Goal: Check status: Check status

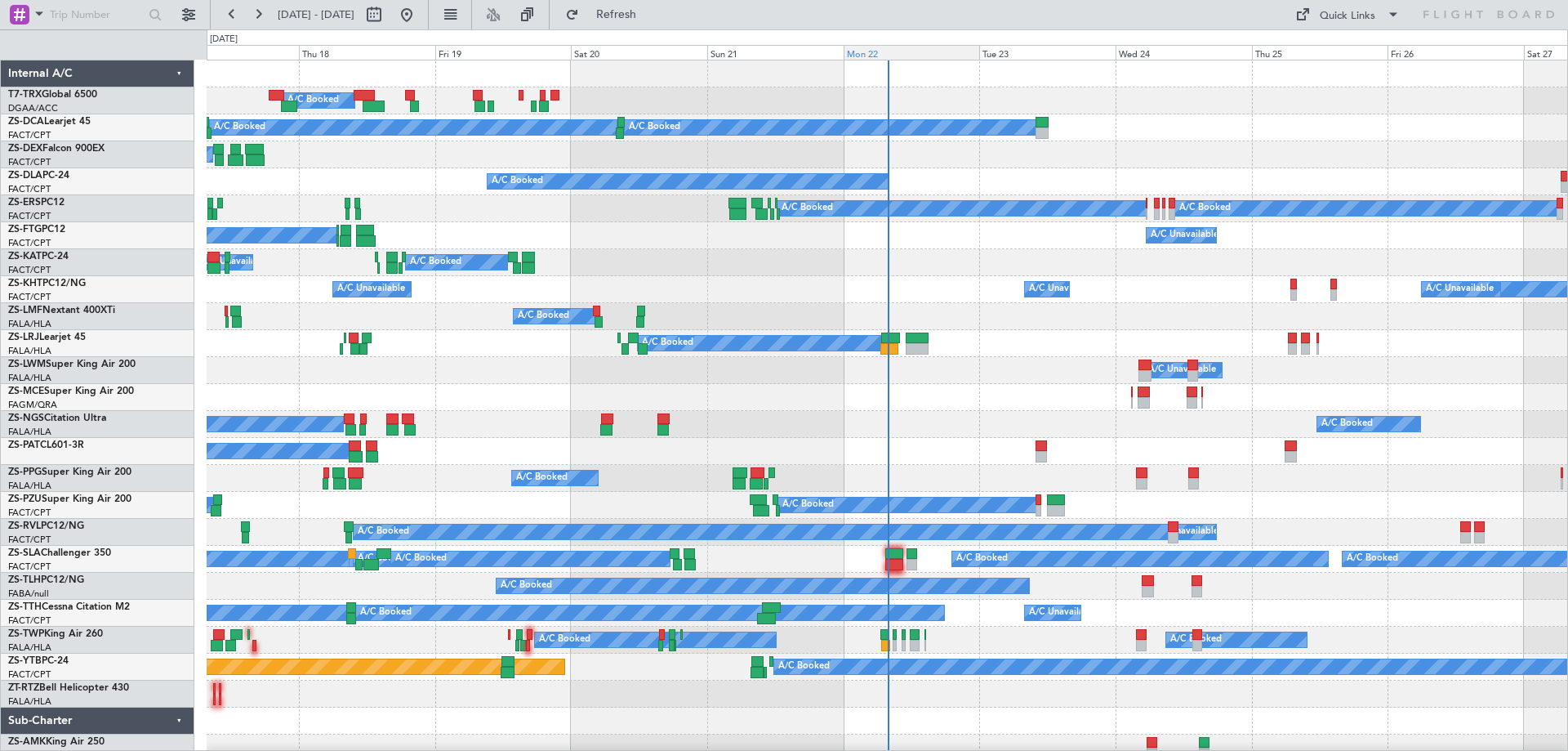
click at [883, 53] on div "Mon 22" at bounding box center [912, 52] width 137 height 15
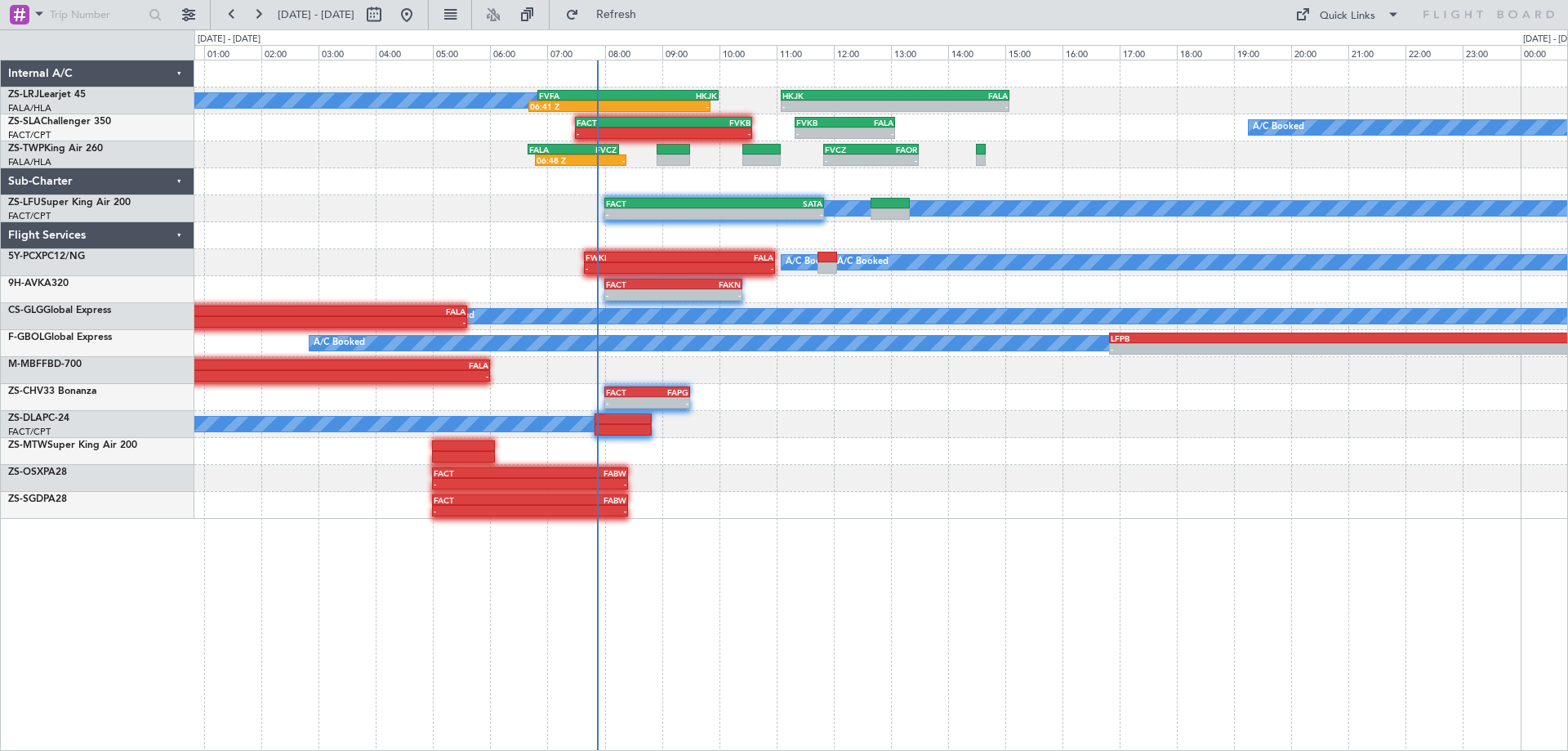
click at [968, 422] on div "A/C Booked 06:41 Z - FVFA 06:50 Z HKJK 10:00 Z - - HKJK 11:05 Z FALA 15:05 Z A/…" at bounding box center [880, 289] width 1372 height 458
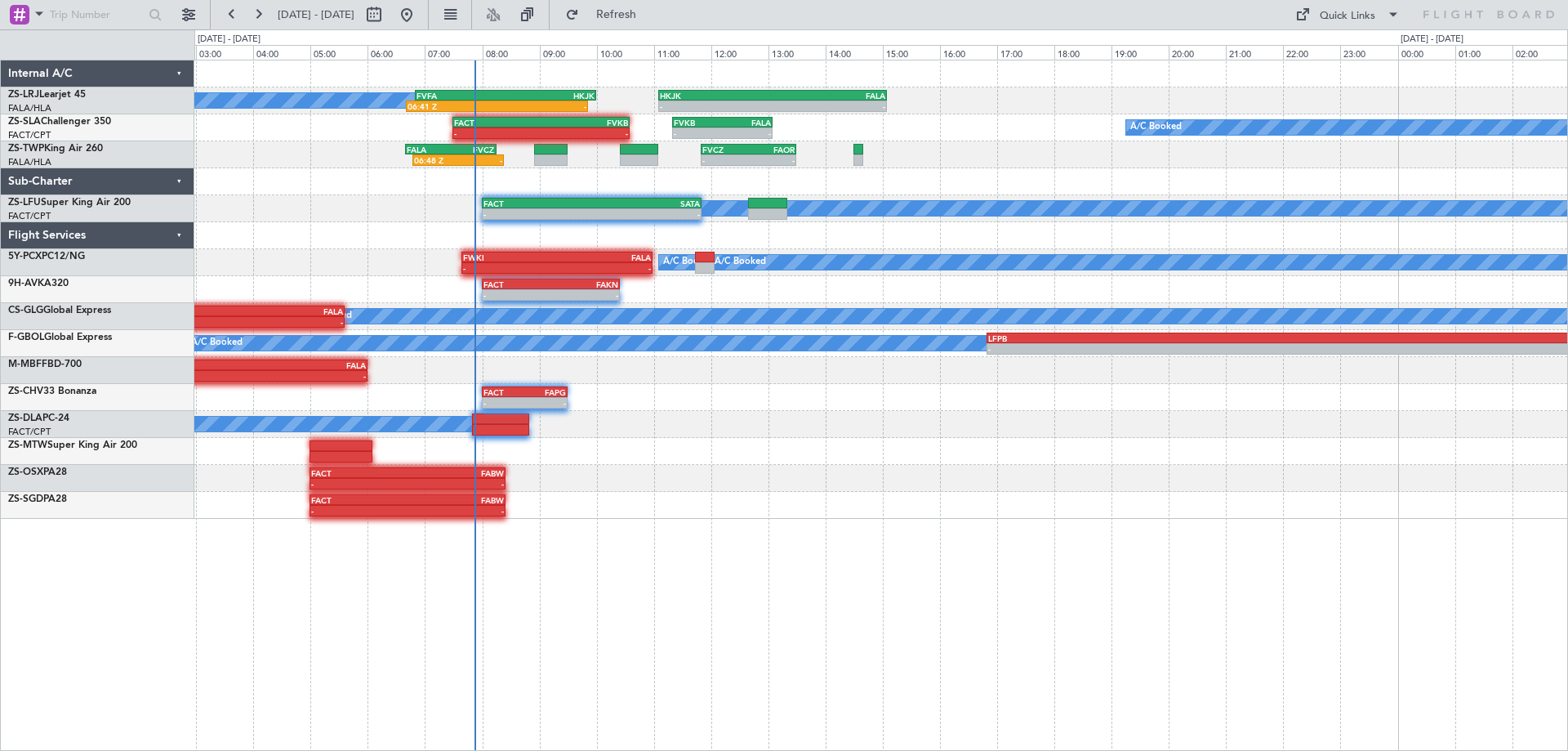
click at [1170, 487] on div "A/C Booked 06:41 Z - FVFA 06:50 Z HKJK 10:00 Z - - HKJK 11:05 Z FALA 15:05 Z A/…" at bounding box center [880, 289] width 1372 height 458
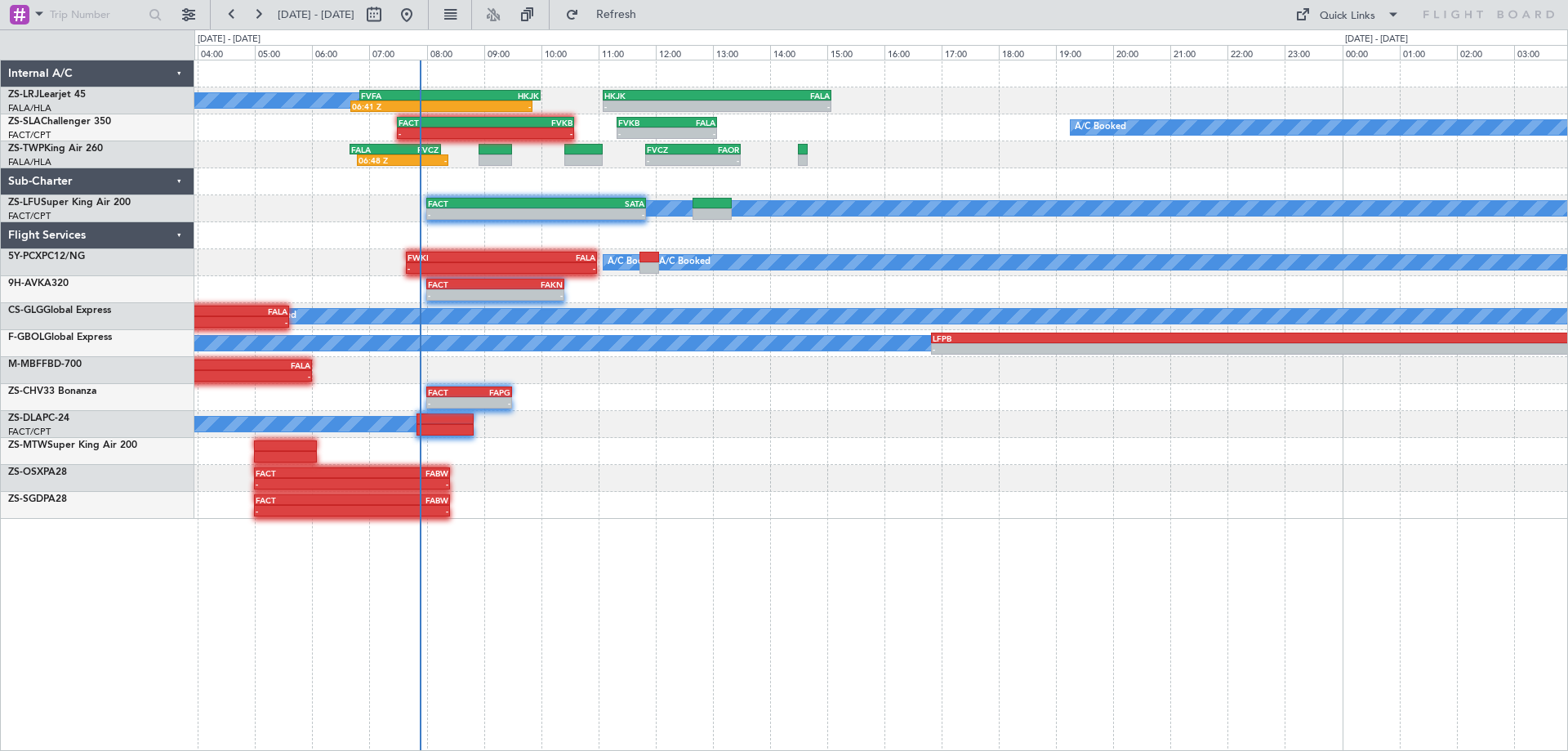
click at [1159, 450] on div at bounding box center [880, 451] width 1372 height 27
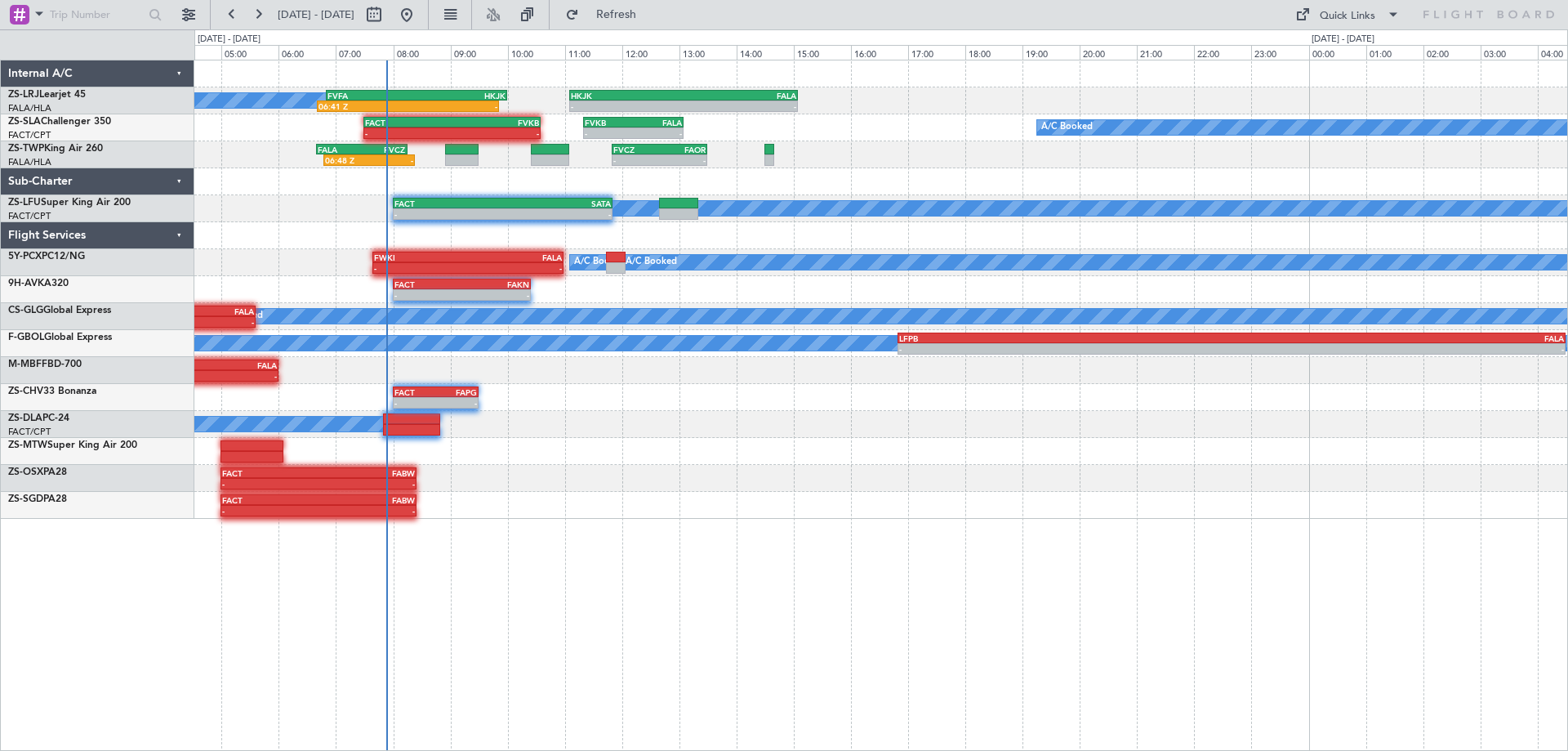
click at [1217, 461] on div at bounding box center [880, 451] width 1372 height 27
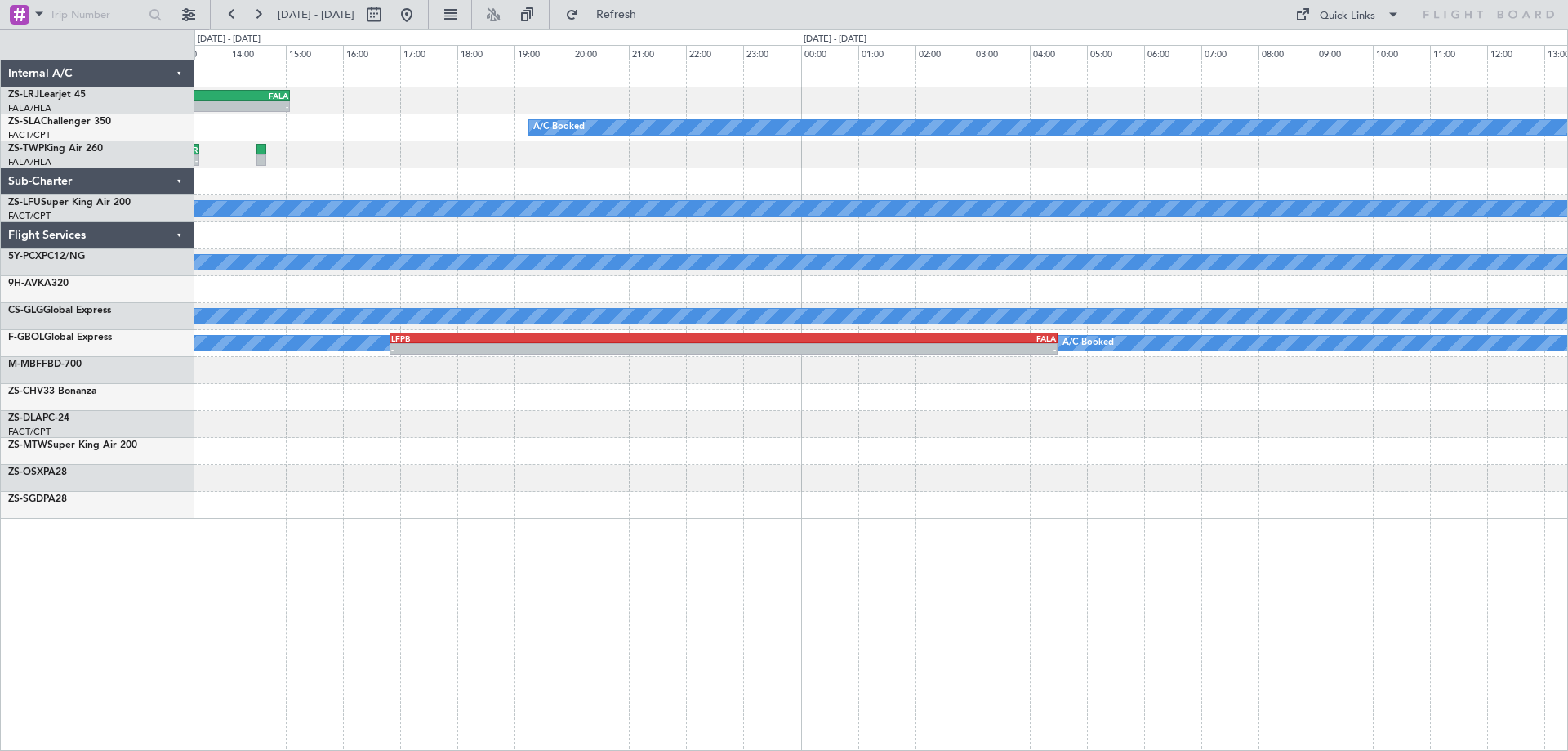
click at [57, 606] on div "- - HKJK 11:05 Z FALA 15:05 Z FVFA 06:50 Z HKJK 10:00 Z 06:41 Z - A/C Booked - …" at bounding box center [784, 389] width 1568 height 721
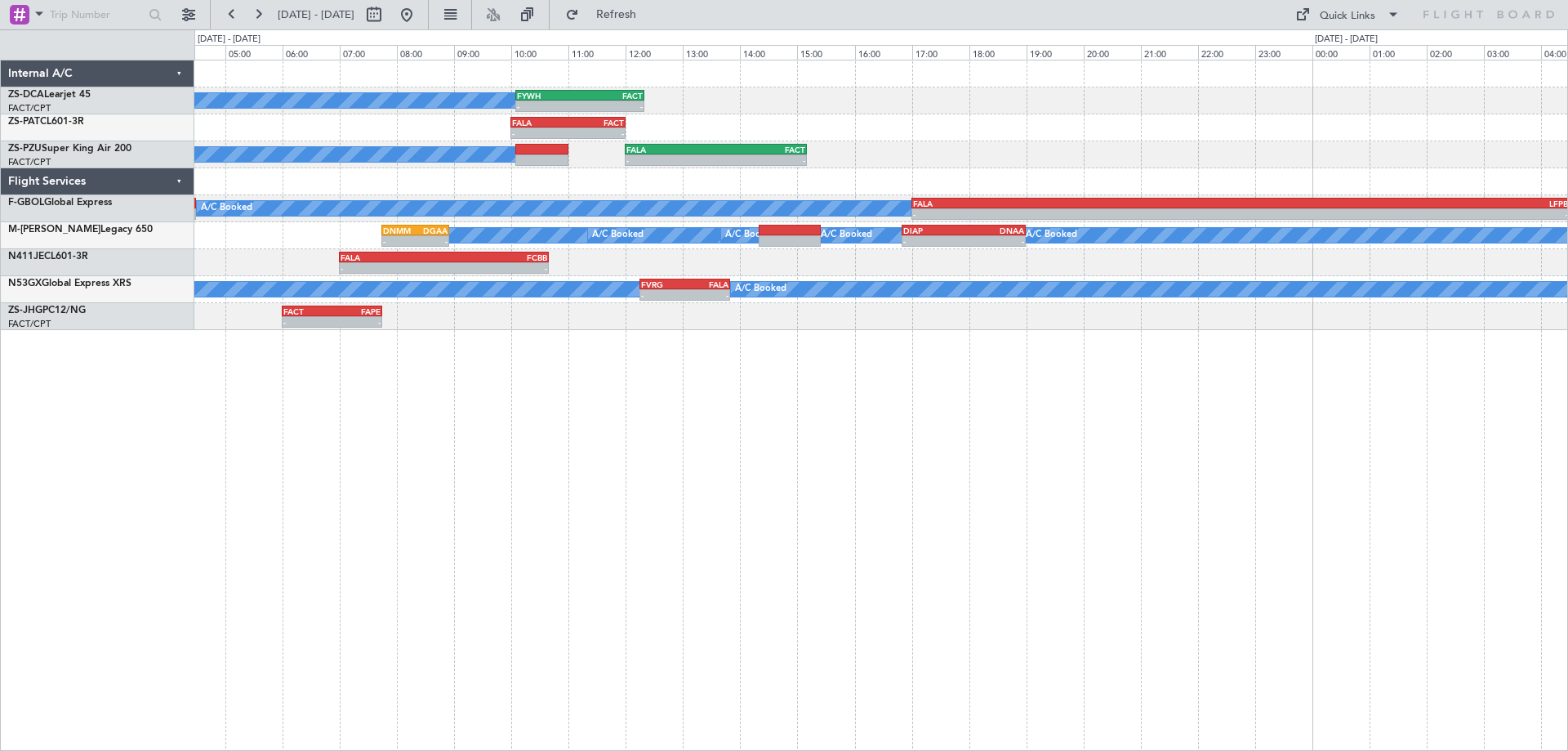
click at [804, 391] on div "A/C Booked - - FYWH 10:05 Z FACT 12:20 Z - - FALA 10:00 Z FACT 12:00 Z A/C Book…" at bounding box center [880, 404] width 1373 height 691
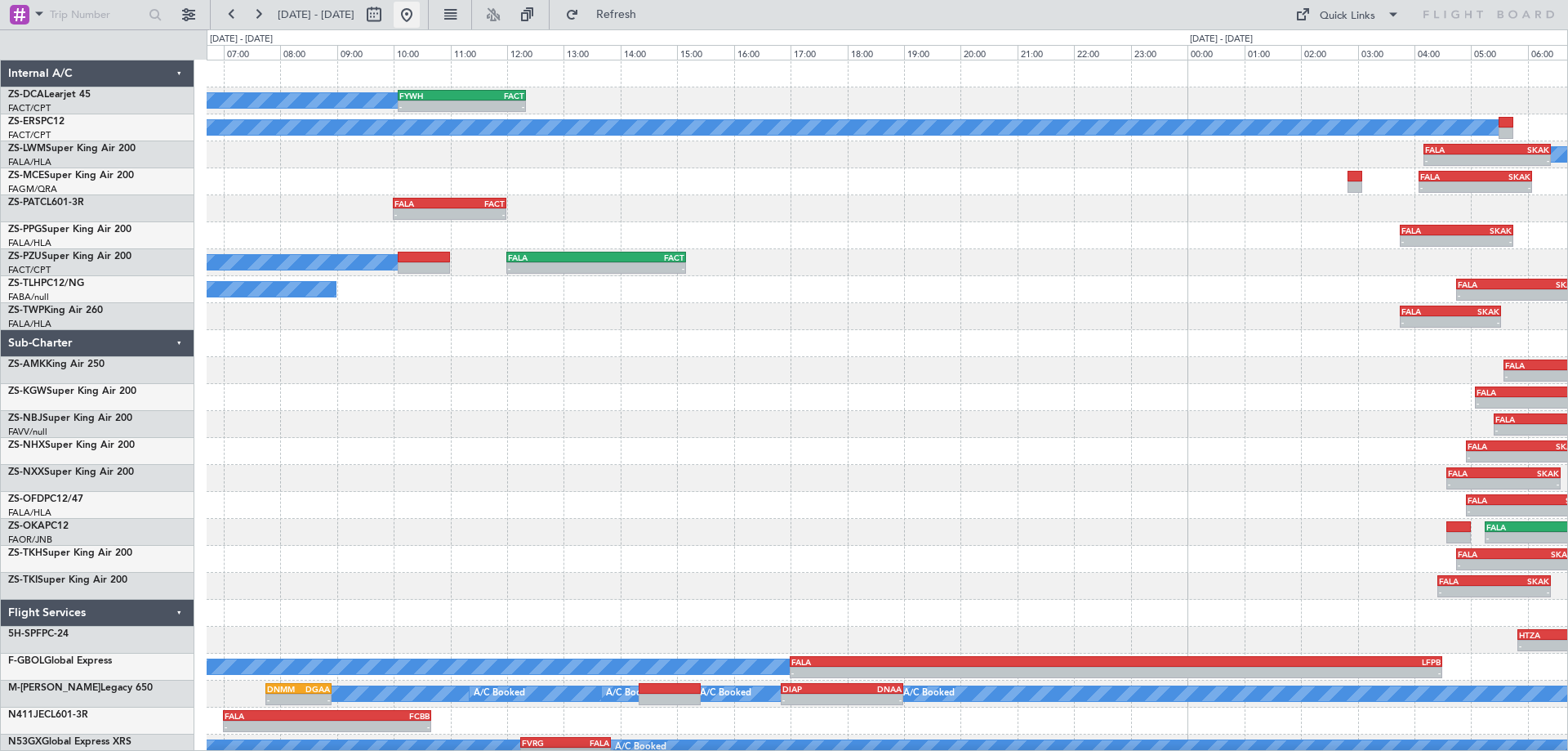
click at [419, 16] on button at bounding box center [406, 14] width 26 height 26
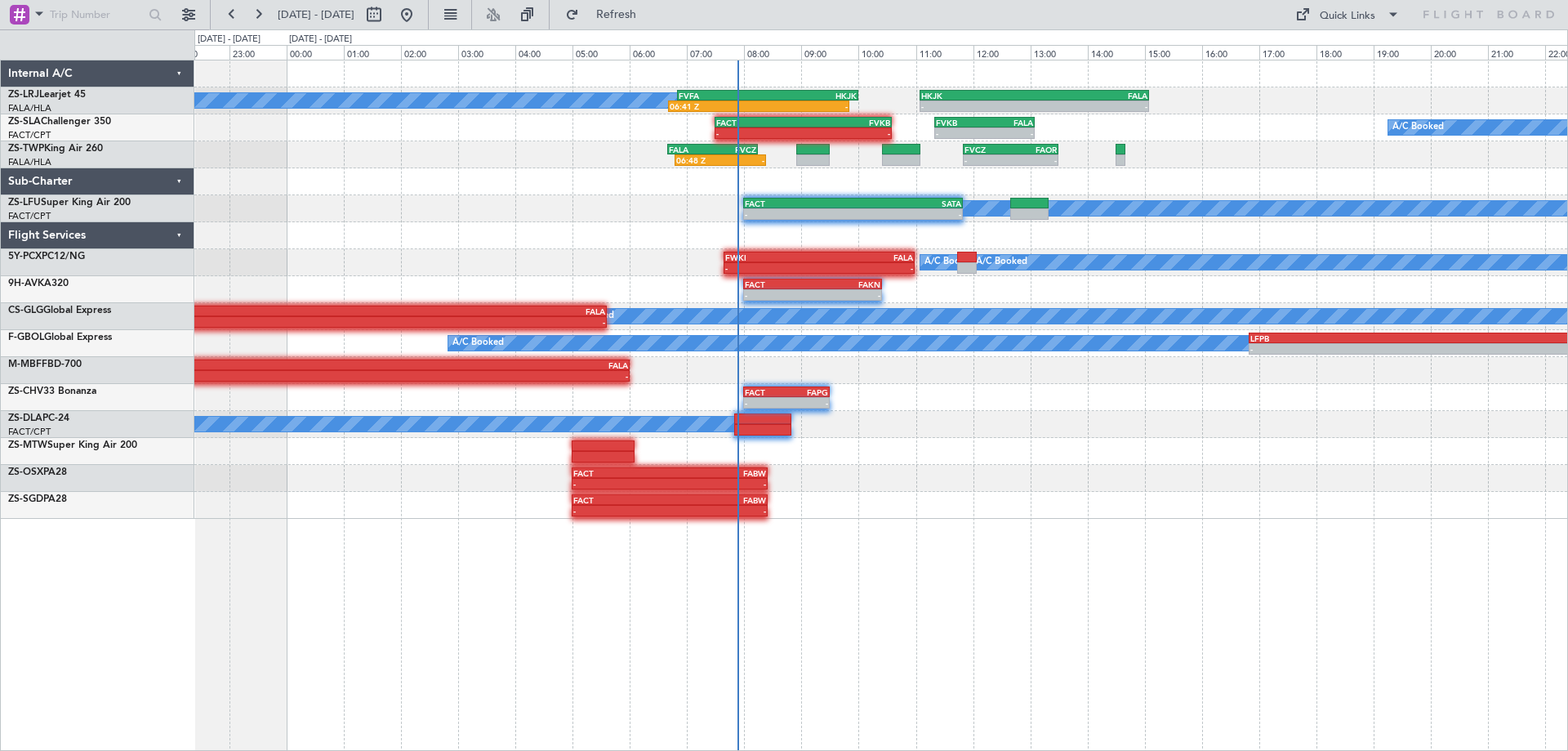
click at [1029, 715] on div "FVFA 06:50 Z HKJK 10:00 Z 06:41 Z - - - HKJK 11:05 Z FALA 15:05 Z A/C Booked A/…" at bounding box center [880, 404] width 1373 height 691
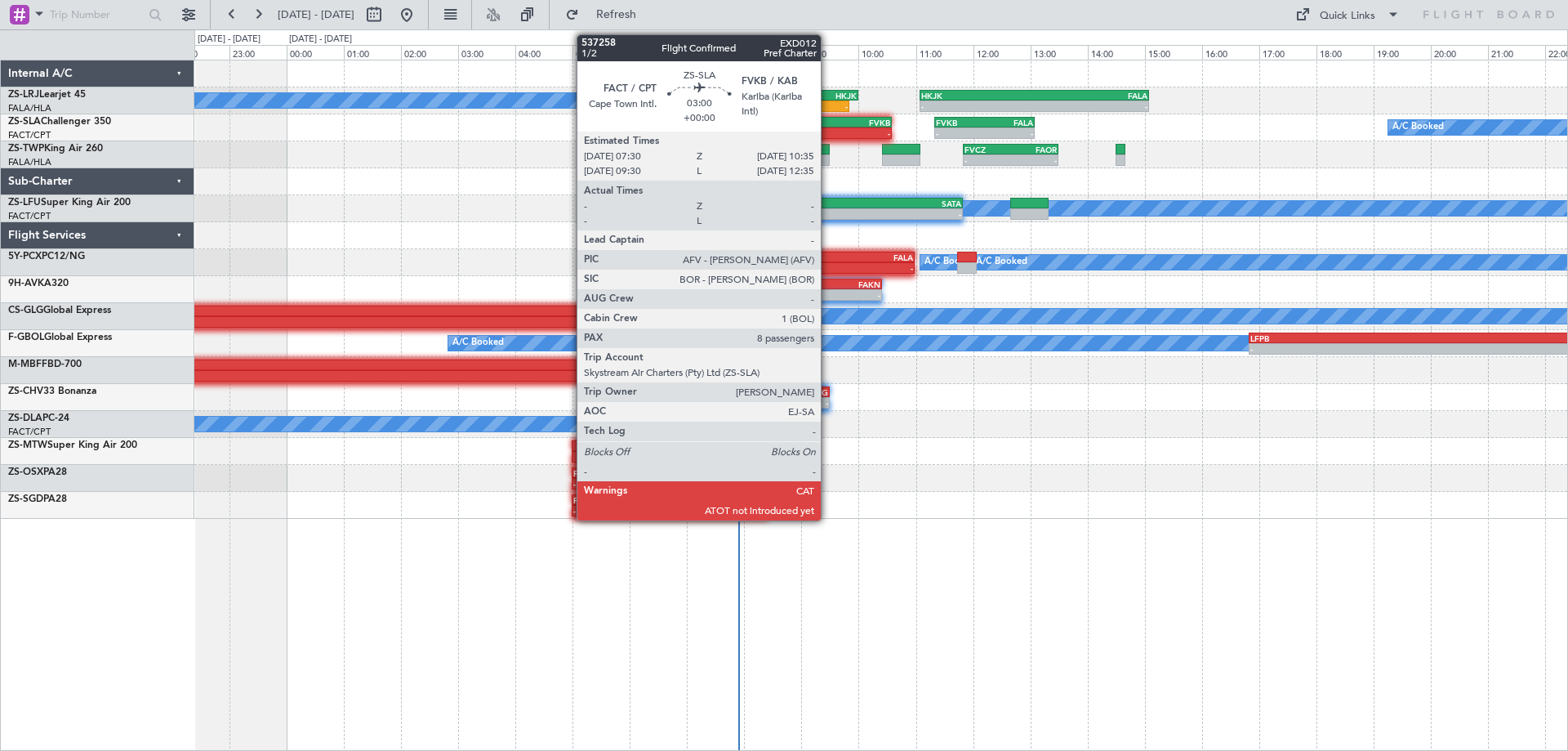
click at [828, 124] on div "FVKB" at bounding box center [846, 122] width 87 height 10
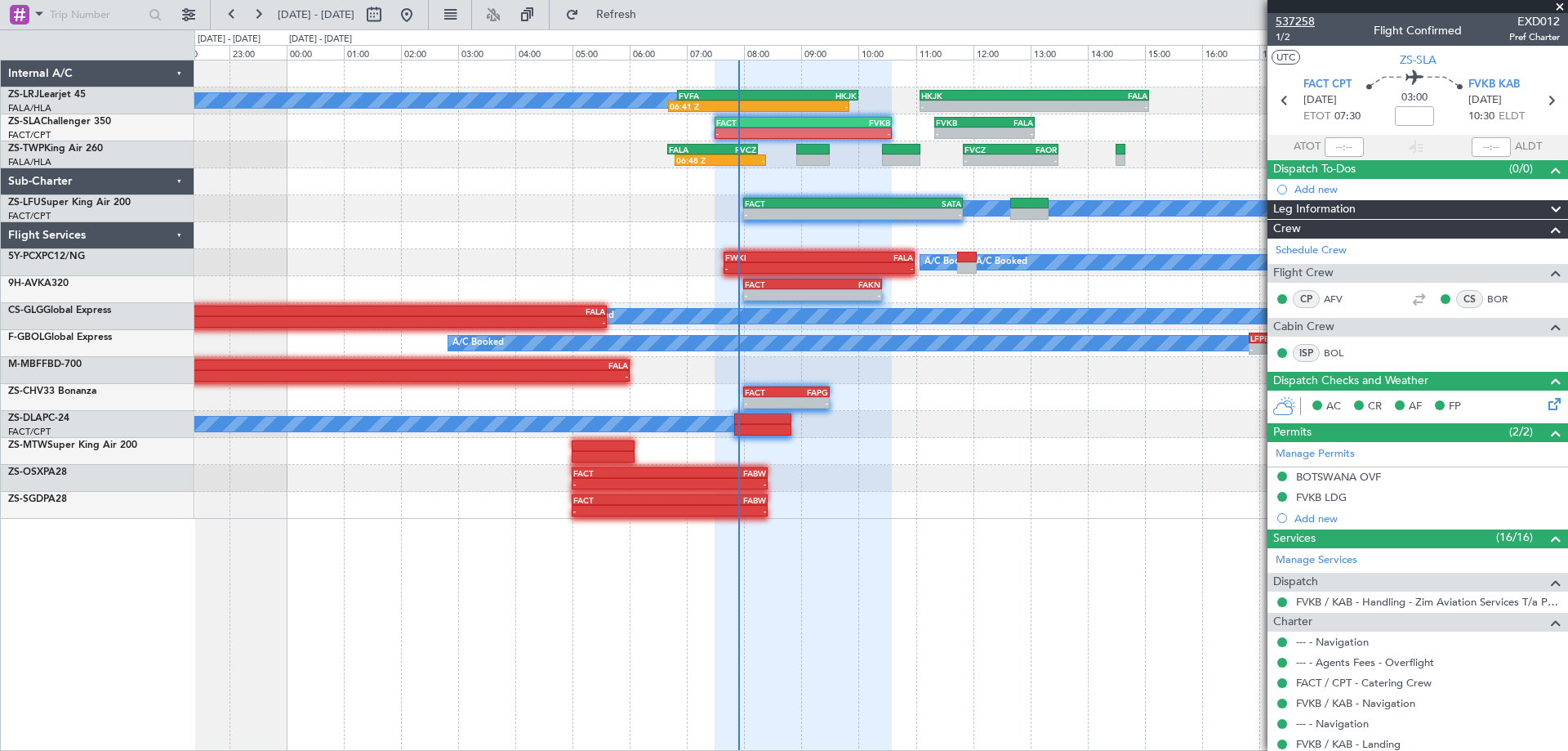
click at [1305, 19] on span "537258" at bounding box center [1295, 21] width 39 height 17
